Goal: Transaction & Acquisition: Purchase product/service

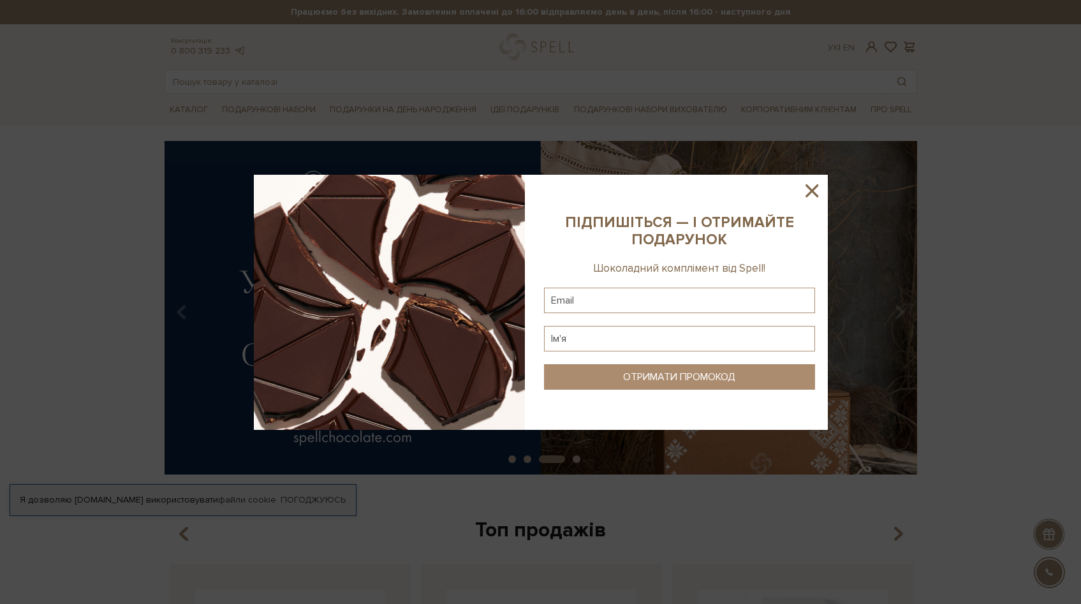
click at [815, 183] on icon at bounding box center [812, 191] width 22 height 22
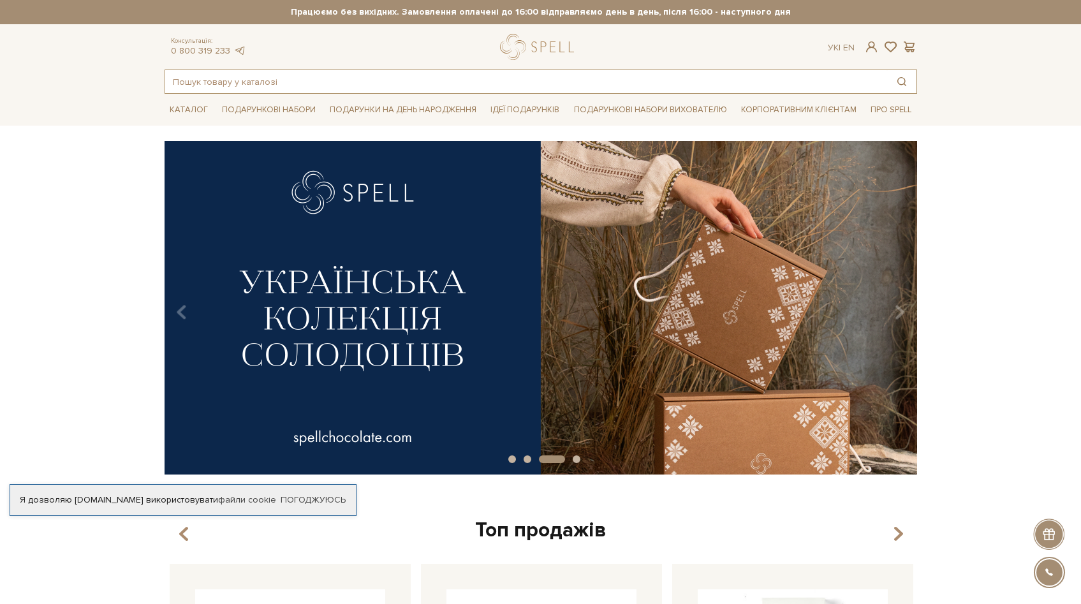
click at [699, 85] on input "text" at bounding box center [526, 81] width 722 height 23
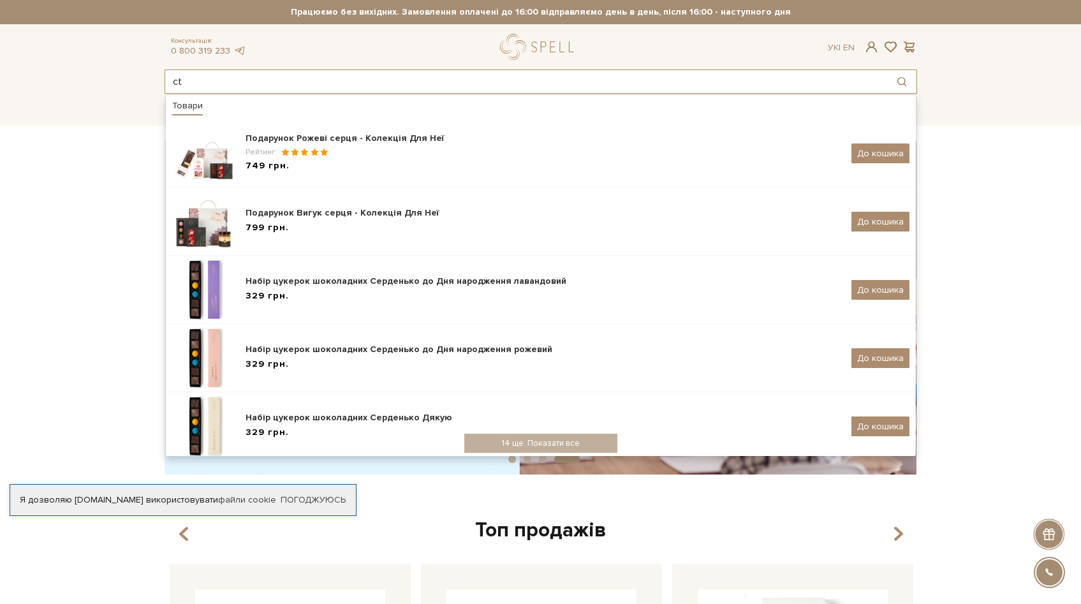
type input "c"
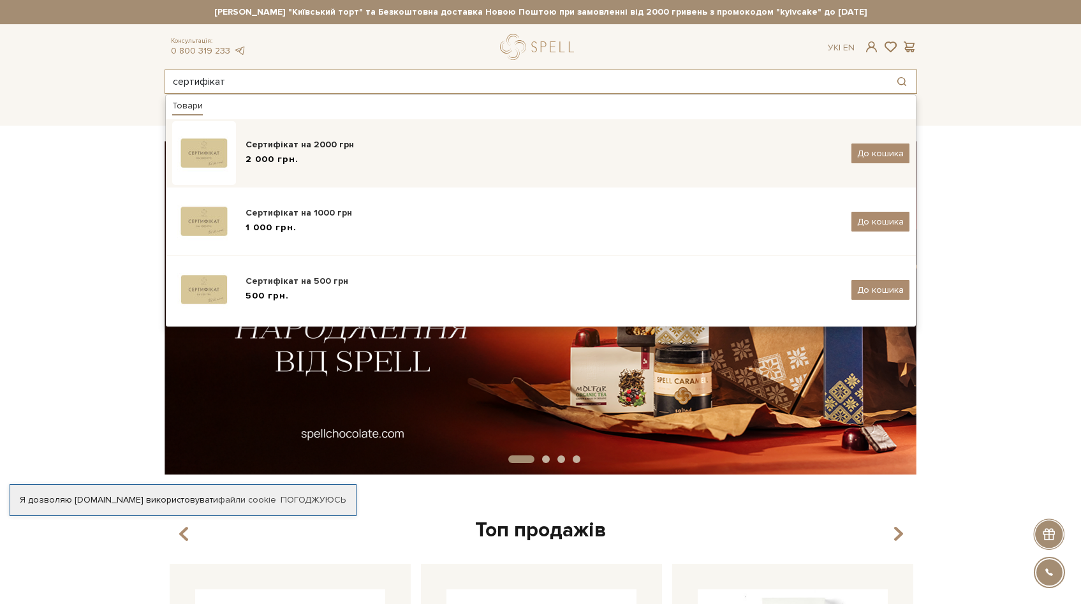
type input "сертифікат"
click at [372, 156] on div "2 000 грн." at bounding box center [543, 159] width 596 height 13
